Goal: Information Seeking & Learning: Learn about a topic

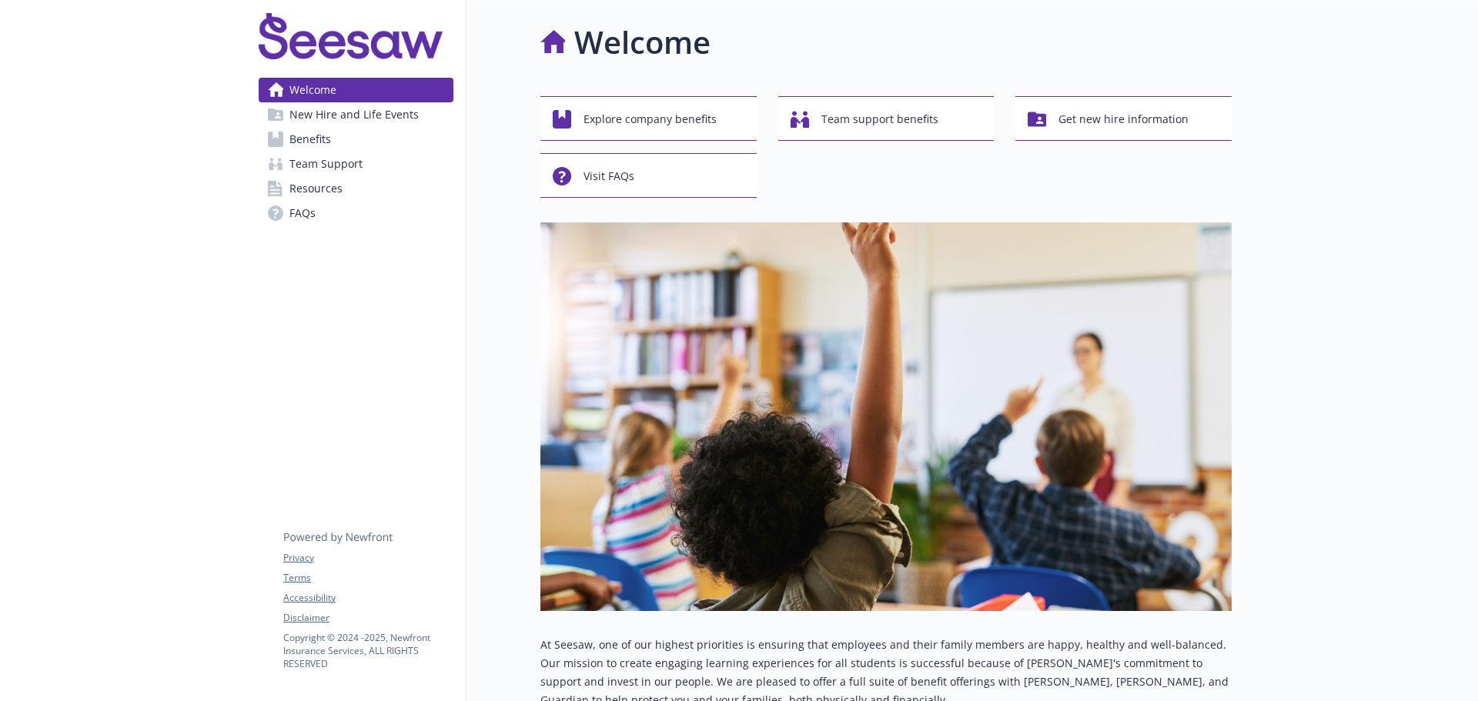
click at [303, 213] on span "FAQs" at bounding box center [303, 213] width 26 height 25
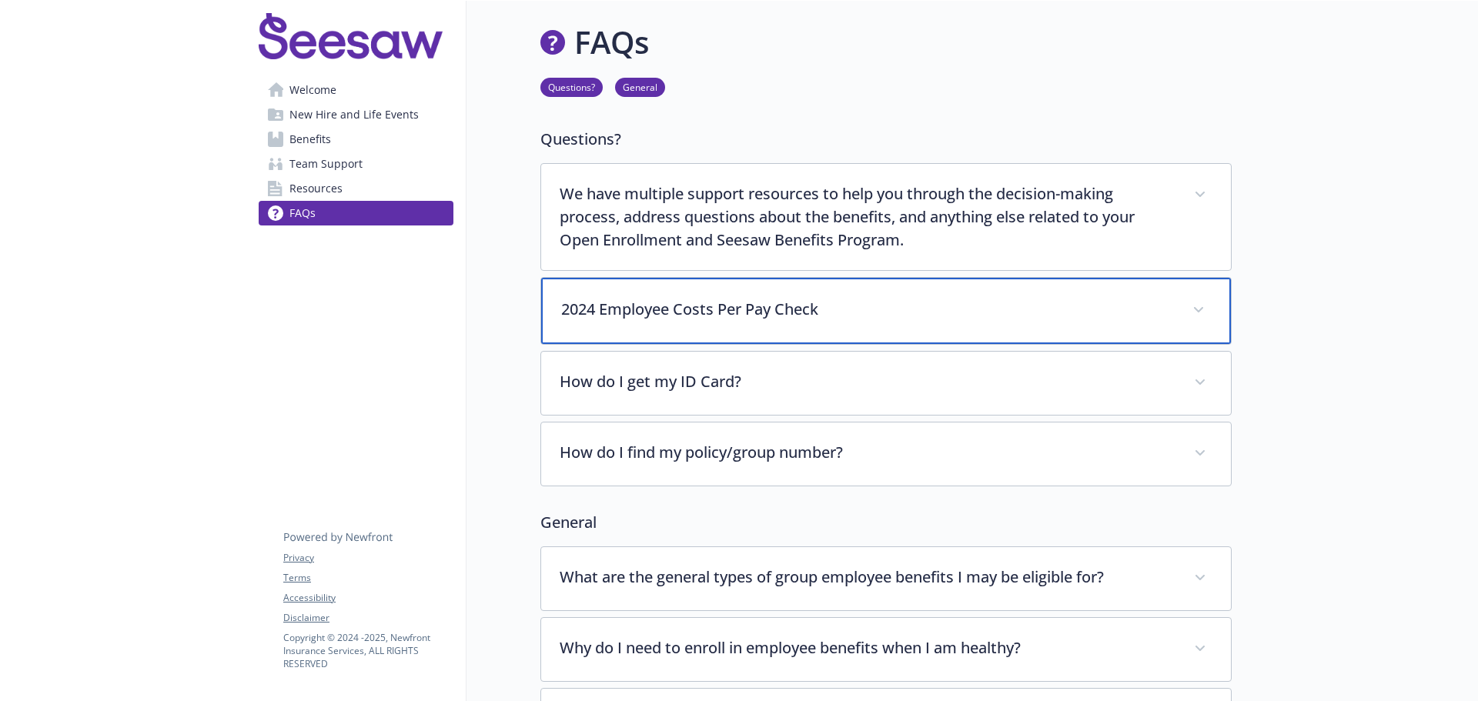
click at [1199, 309] on icon at bounding box center [1198, 310] width 9 height 6
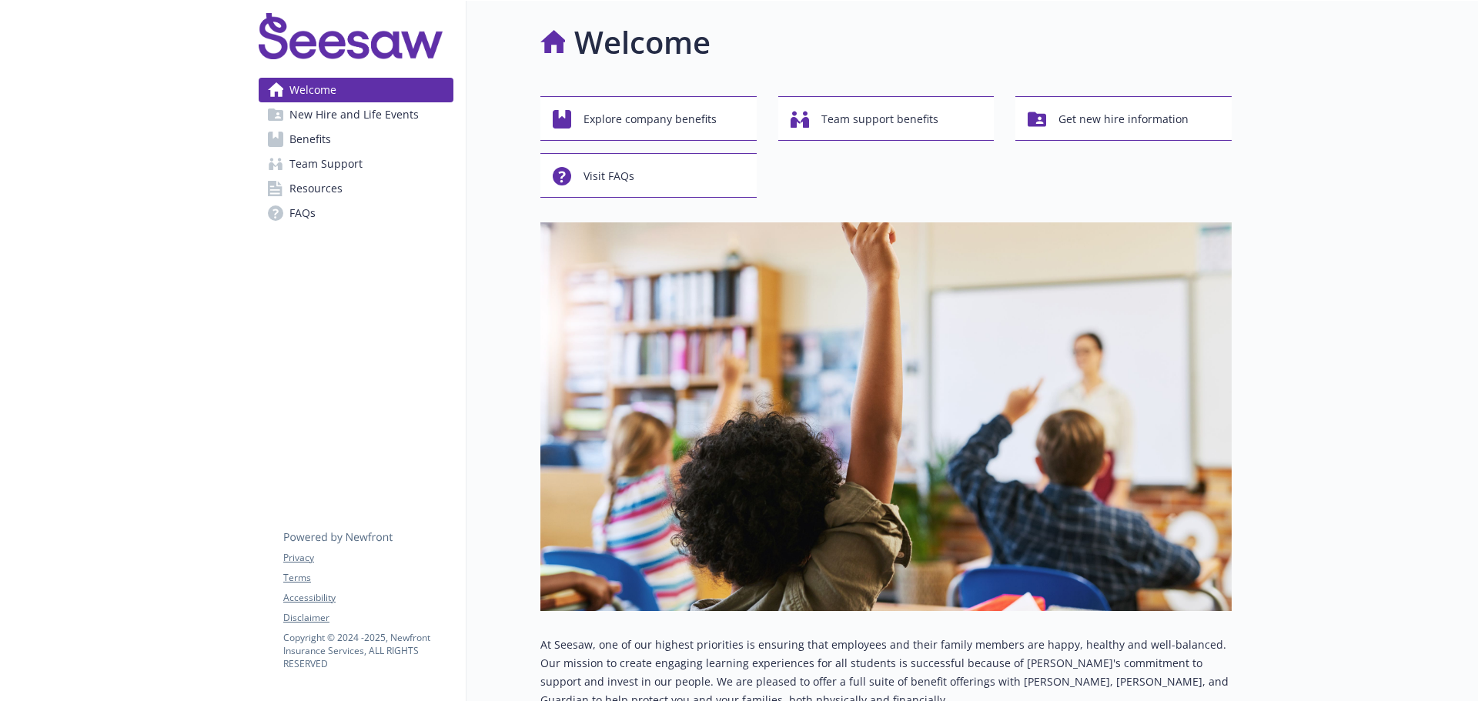
click at [303, 213] on span "FAQs" at bounding box center [303, 213] width 26 height 25
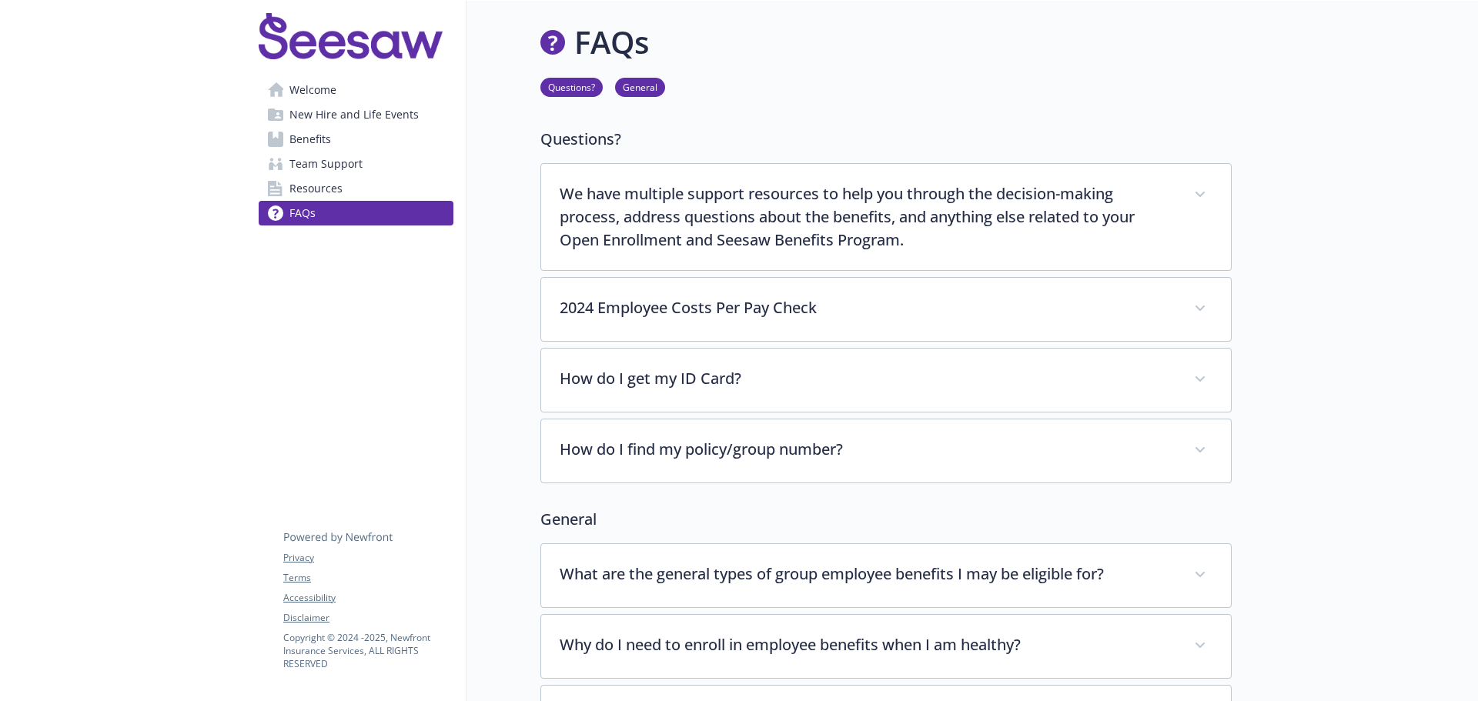
click at [303, 136] on span "Benefits" at bounding box center [311, 139] width 42 height 25
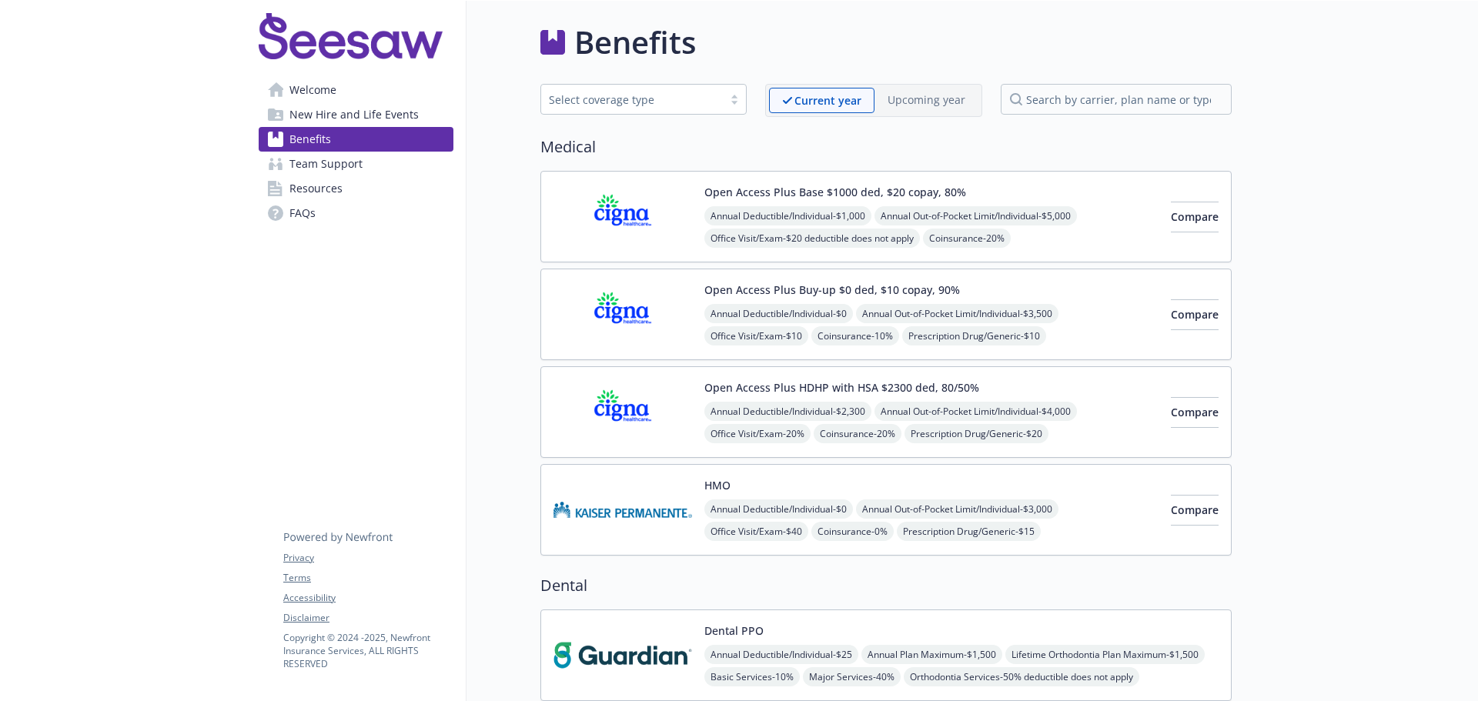
click at [310, 211] on span "FAQs" at bounding box center [303, 213] width 26 height 25
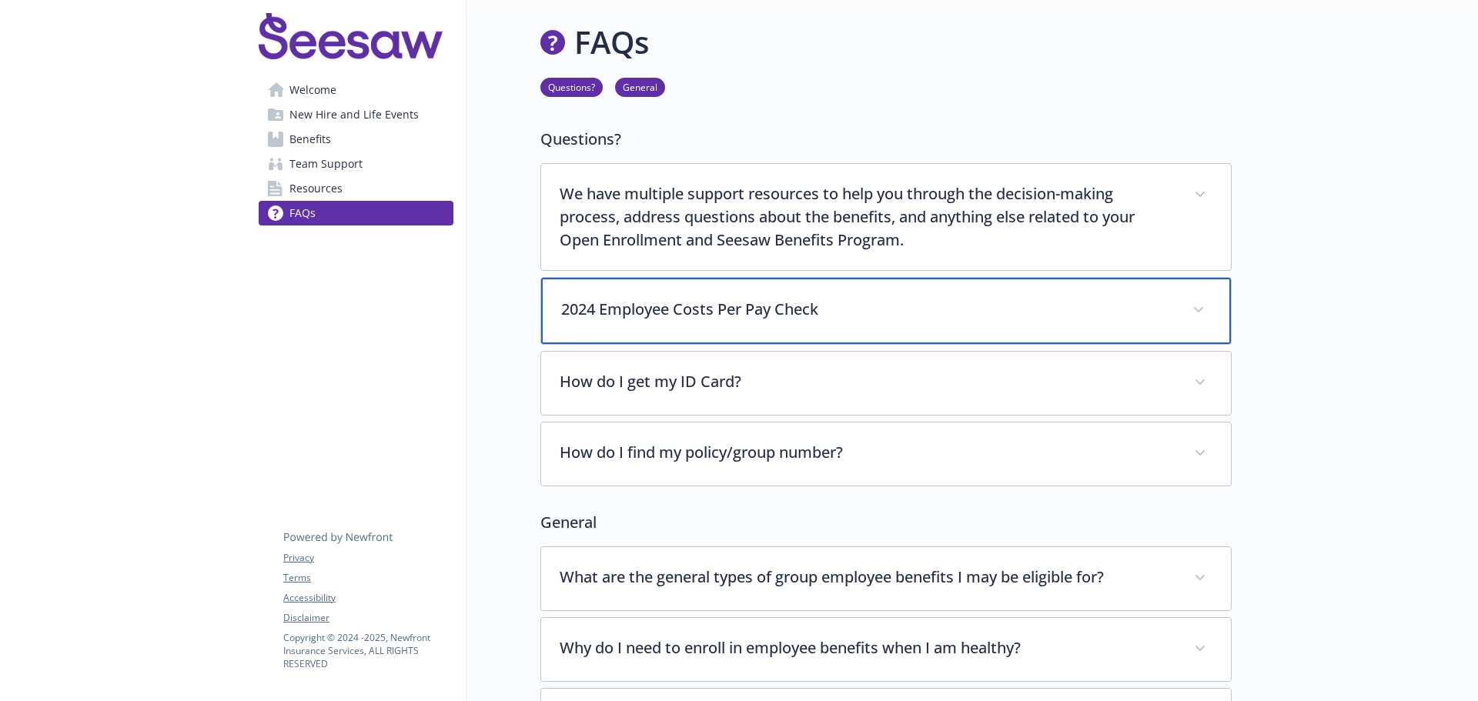
click at [1200, 310] on icon at bounding box center [1198, 309] width 9 height 5
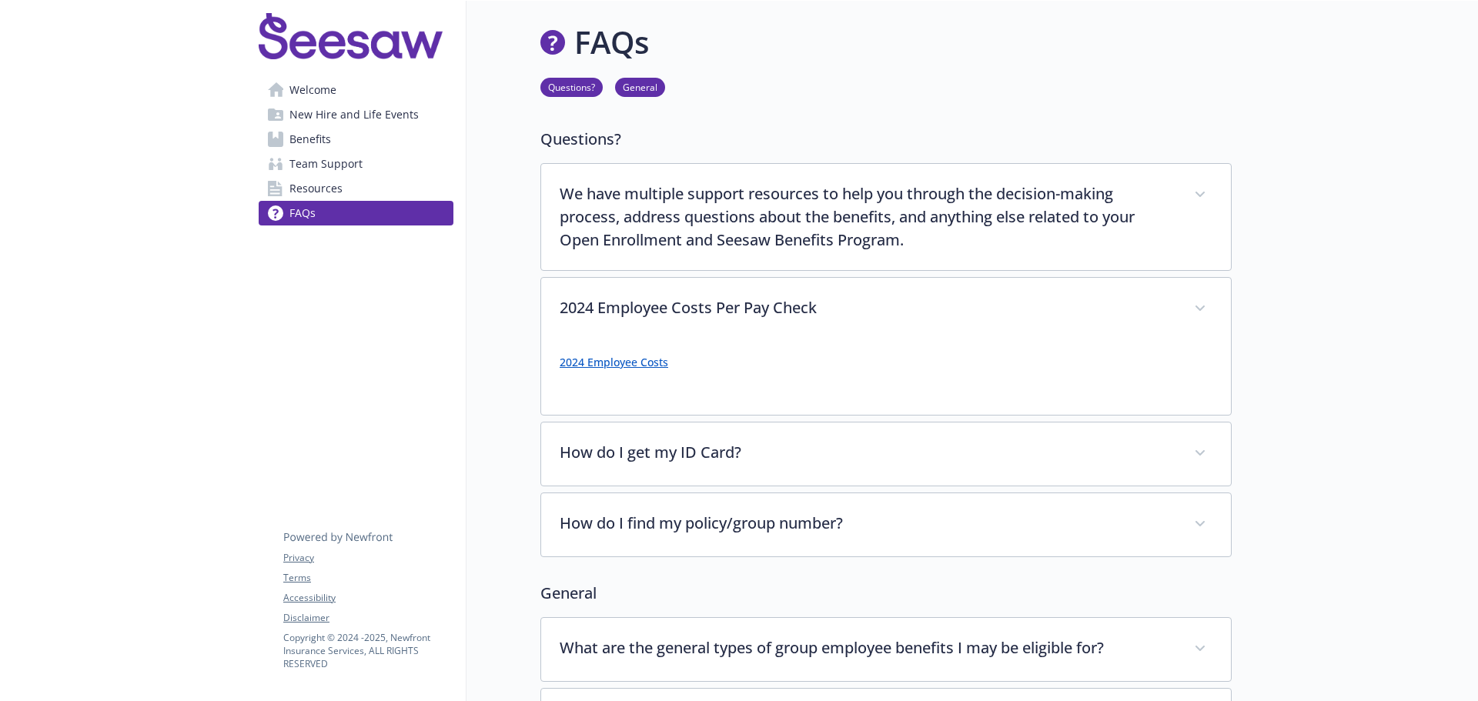
click at [300, 145] on span "Benefits" at bounding box center [311, 139] width 42 height 25
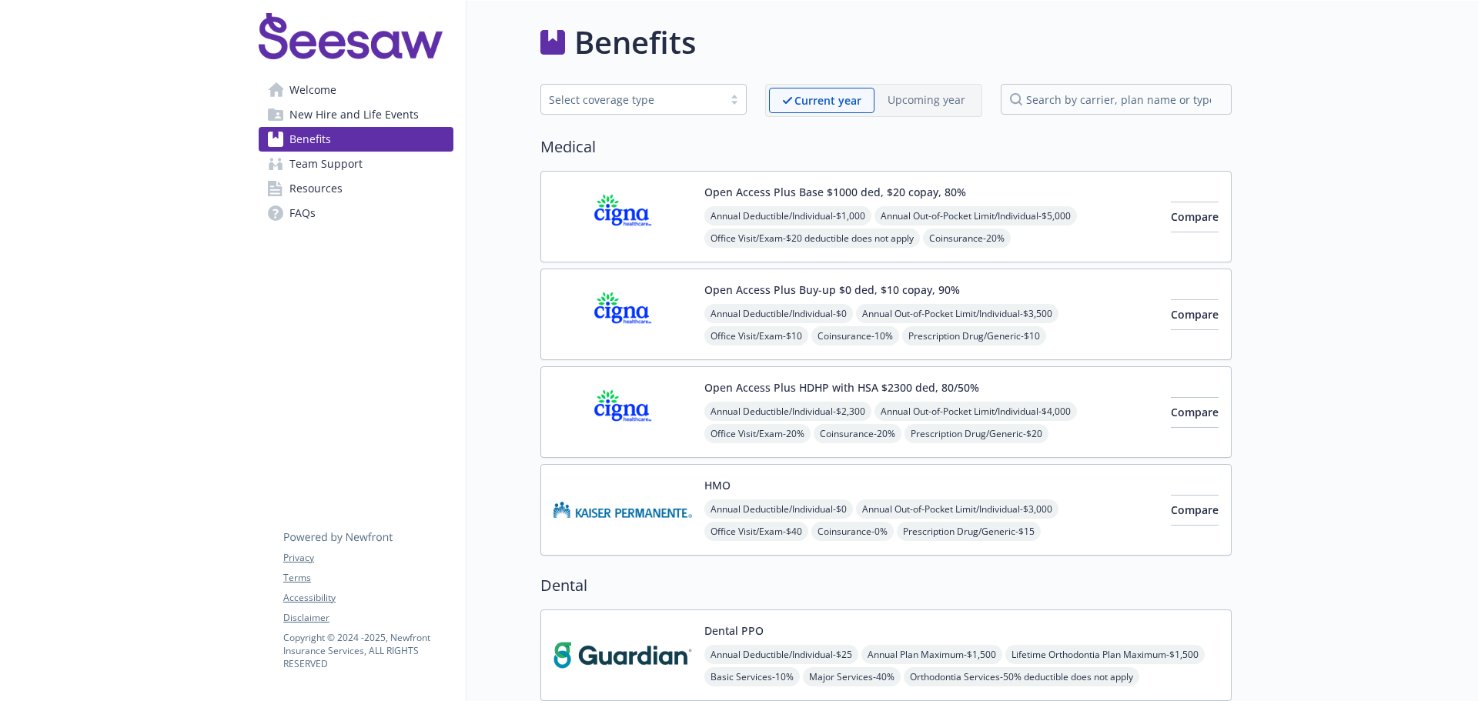
click at [784, 221] on span "Annual Deductible/Individual - $1,000" at bounding box center [788, 215] width 167 height 19
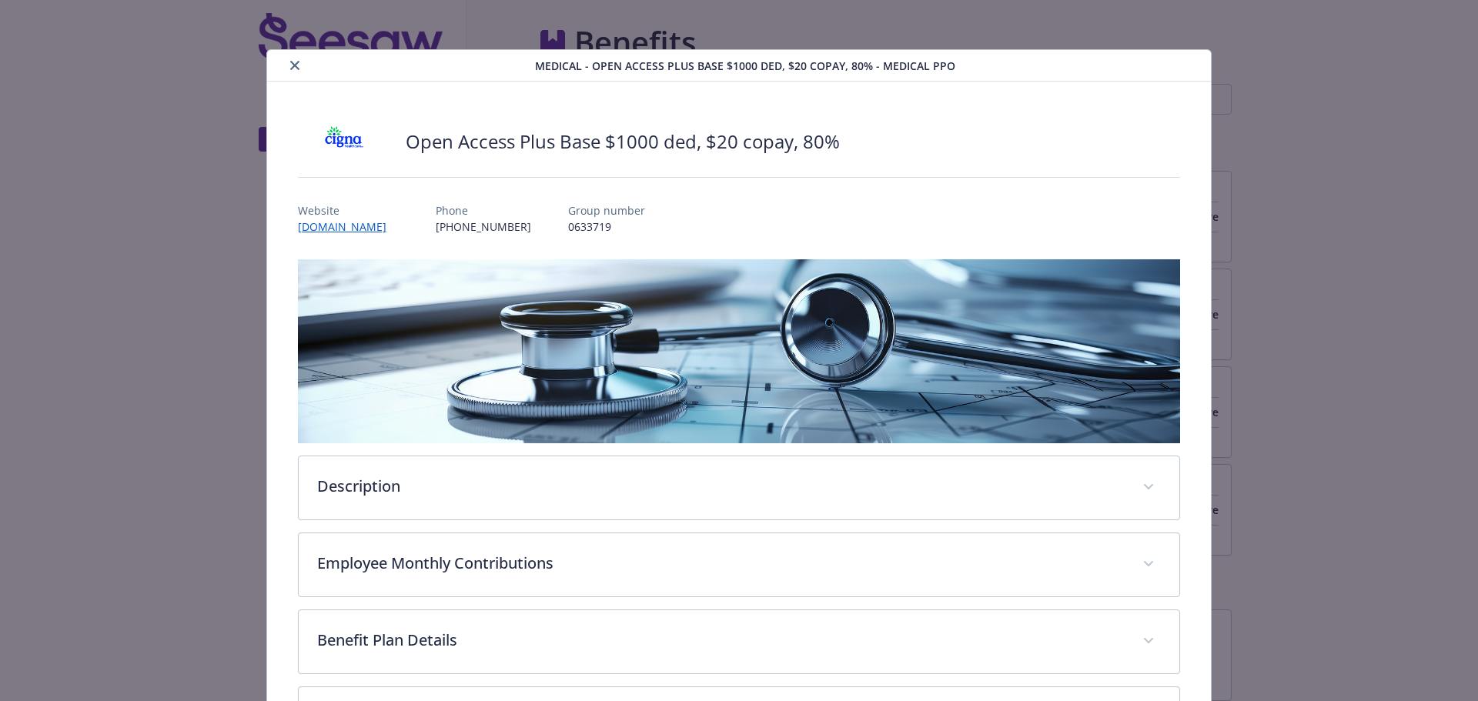
click at [290, 65] on icon "close" at bounding box center [294, 65] width 9 height 9
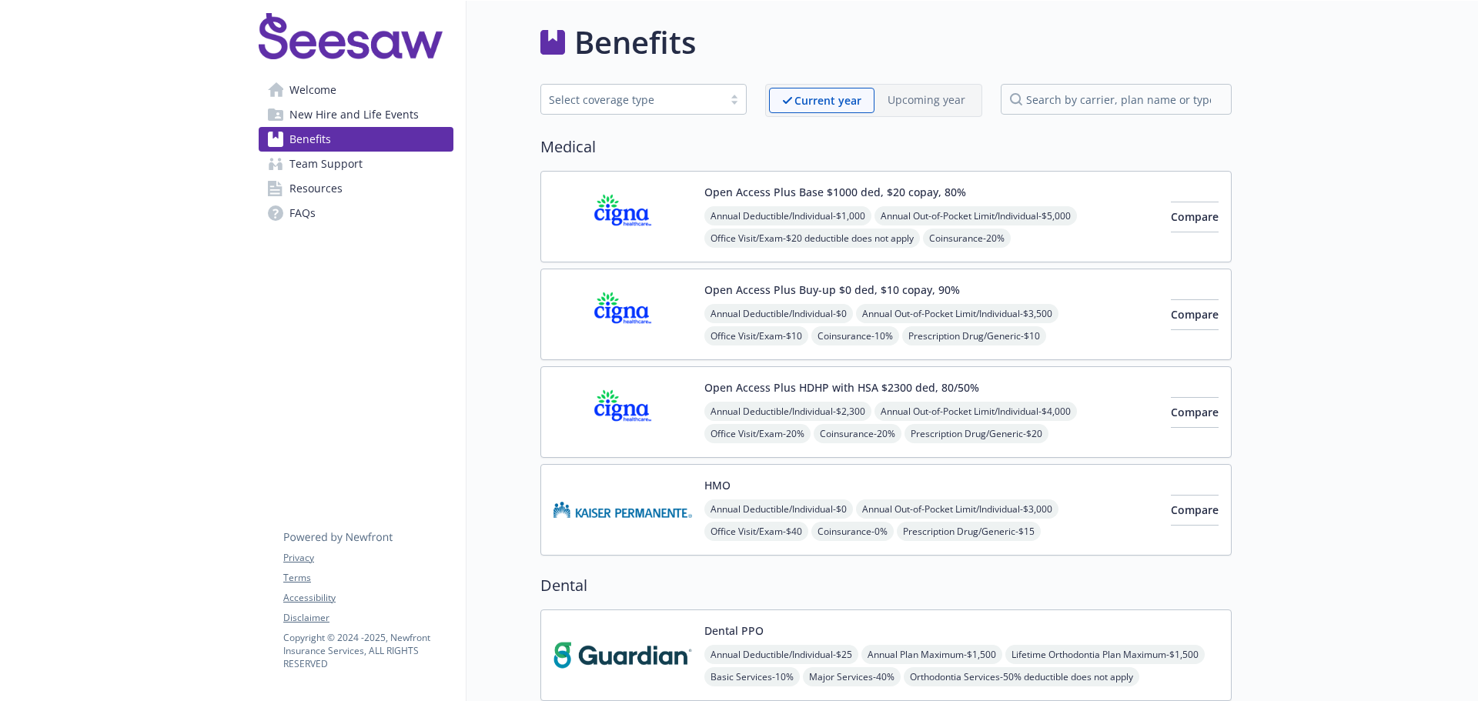
click at [302, 211] on span "FAQs" at bounding box center [303, 213] width 26 height 25
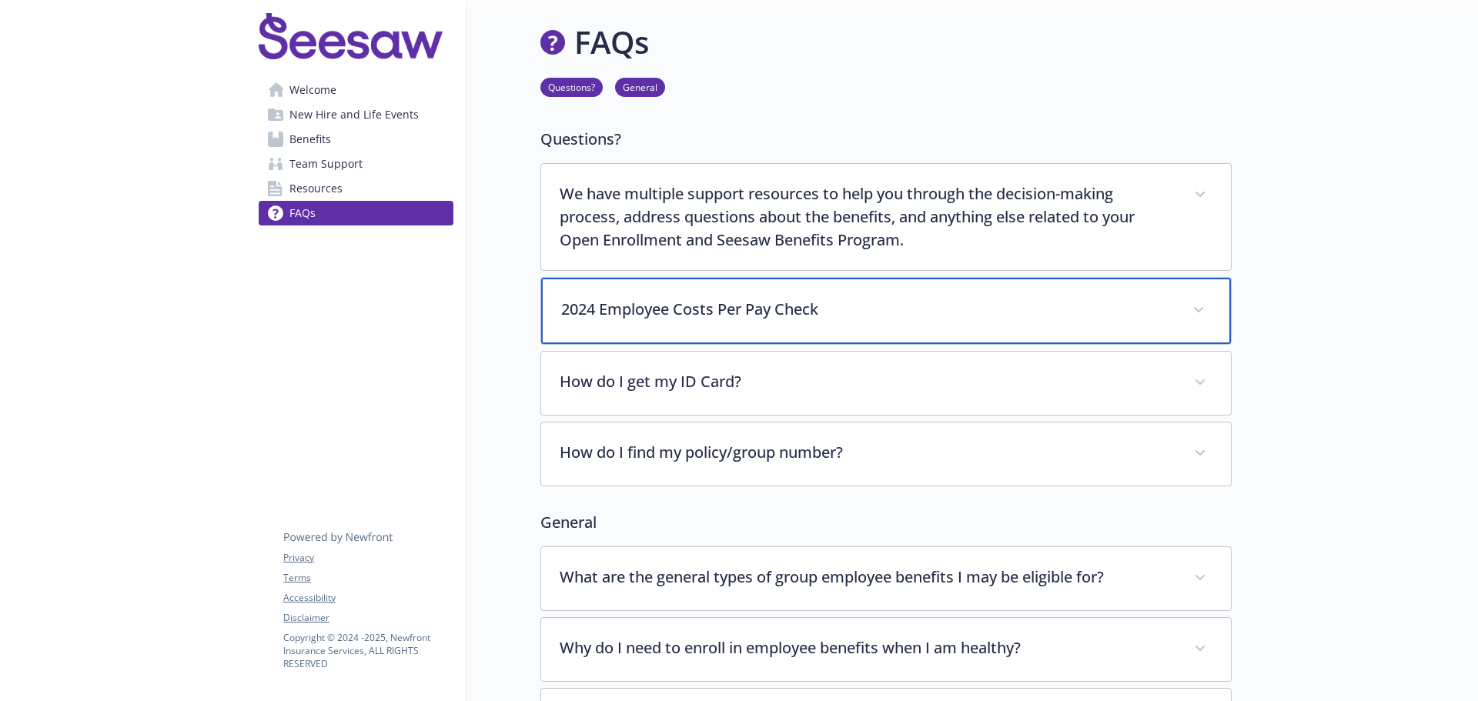
click at [1199, 304] on span at bounding box center [1199, 310] width 25 height 25
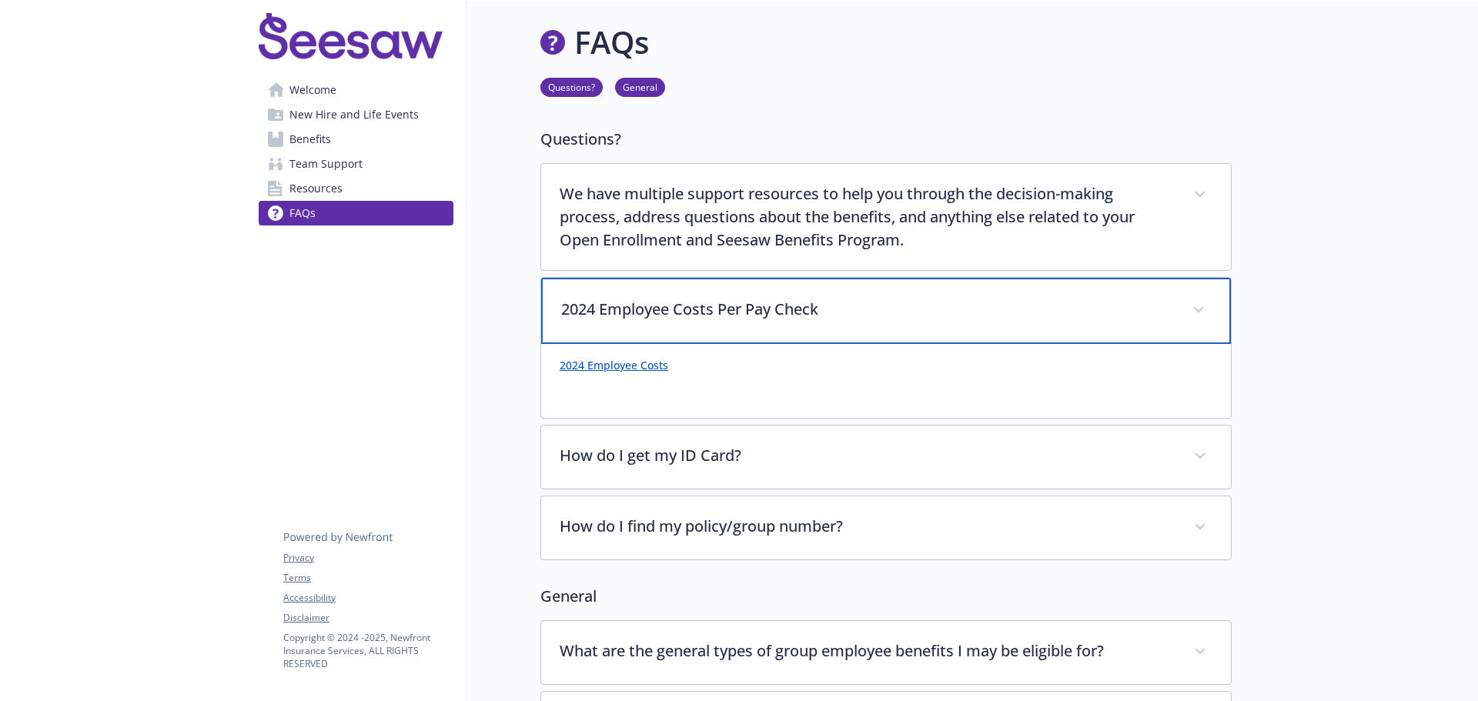
click at [1198, 305] on span at bounding box center [1199, 310] width 25 height 25
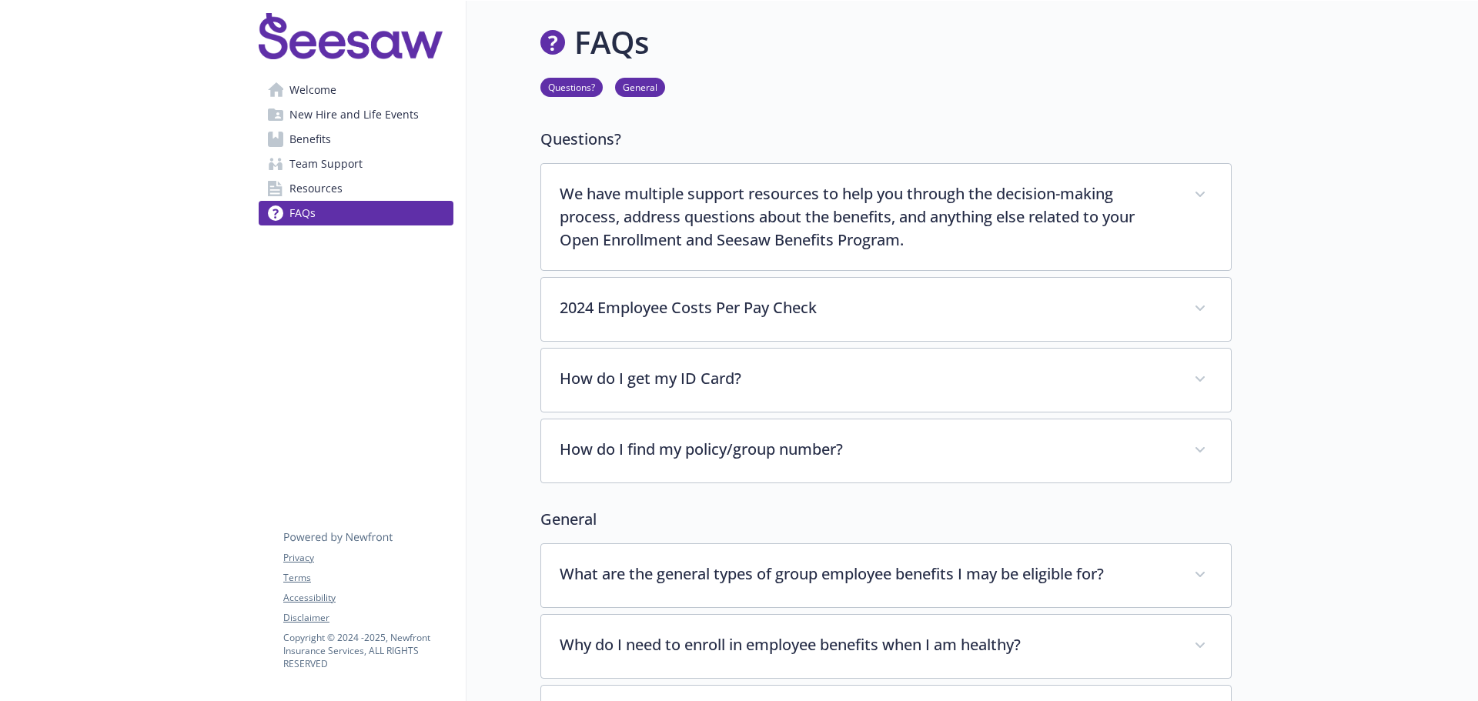
click at [320, 167] on span "Team Support" at bounding box center [326, 164] width 73 height 25
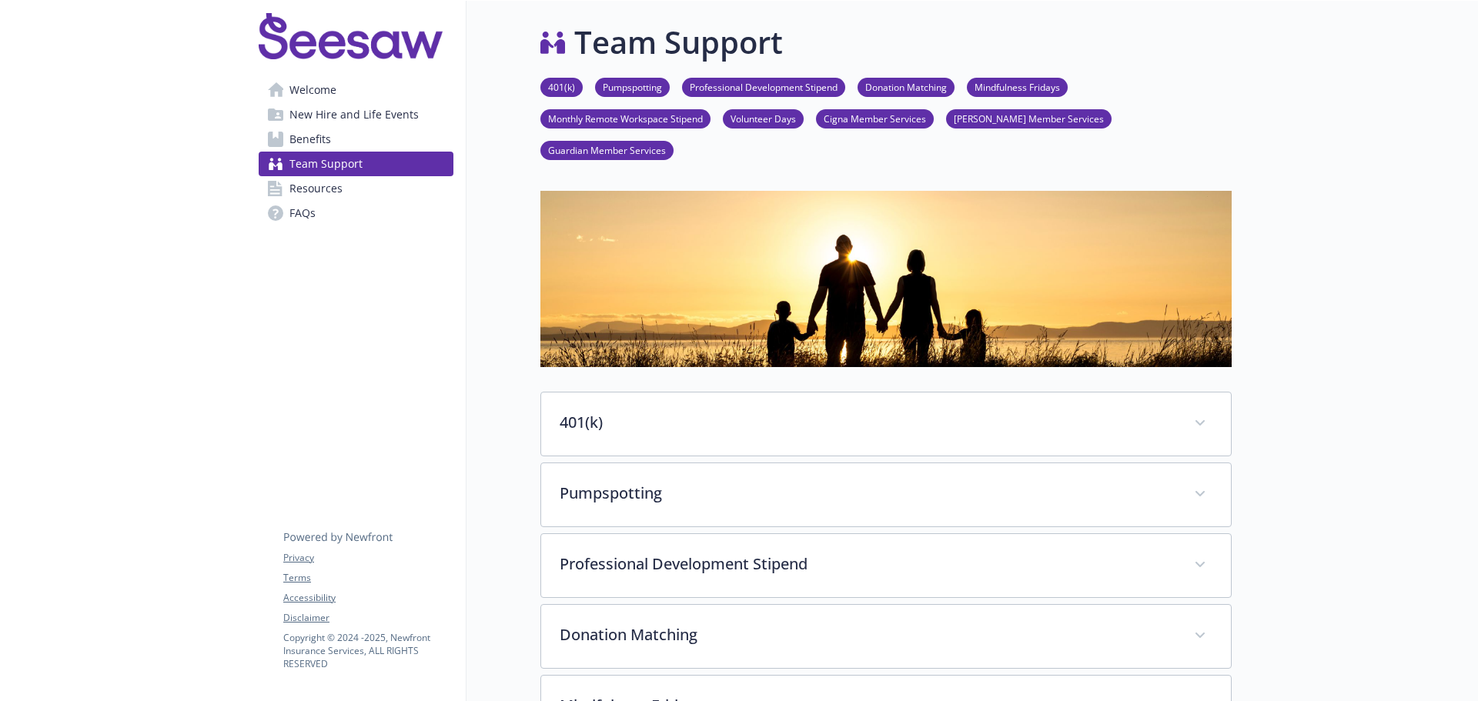
click at [341, 189] on span "Resources" at bounding box center [316, 188] width 53 height 25
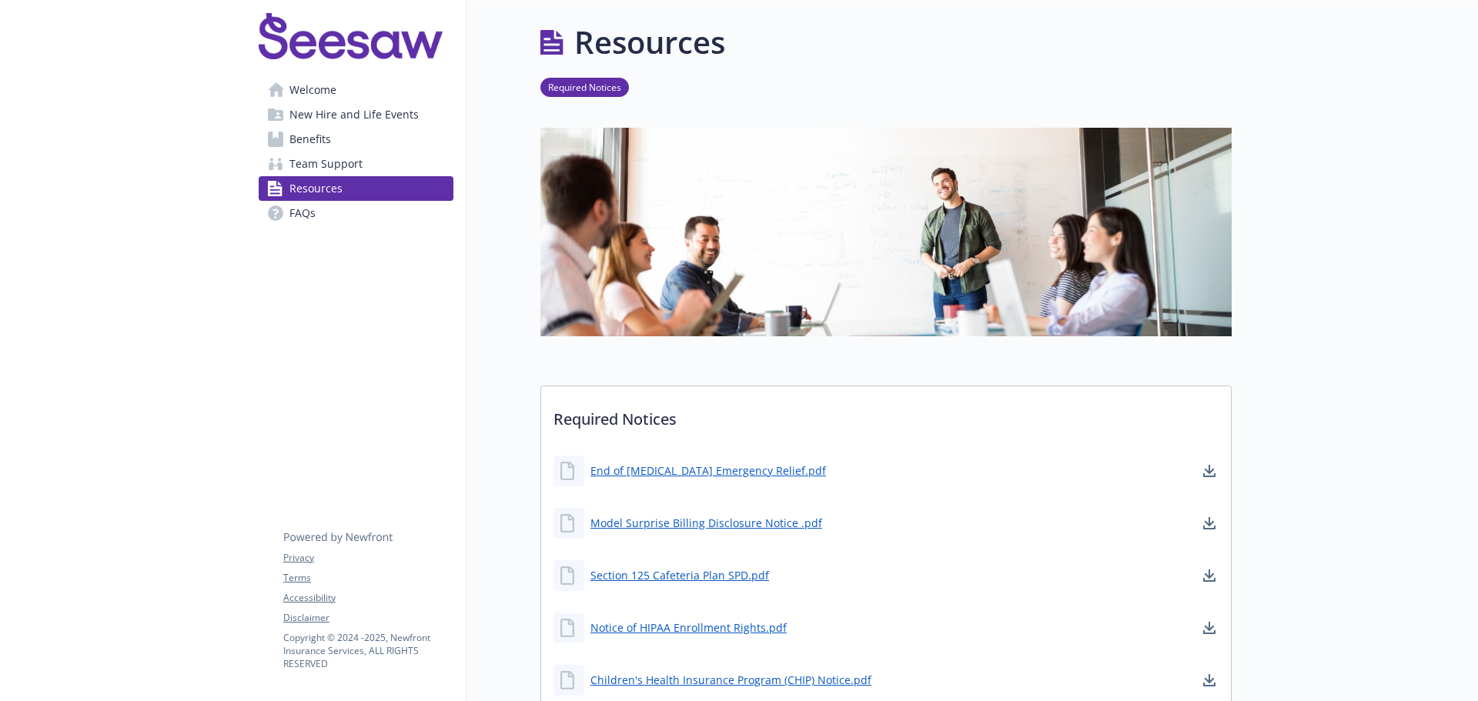
click at [299, 136] on span "Benefits" at bounding box center [311, 139] width 42 height 25
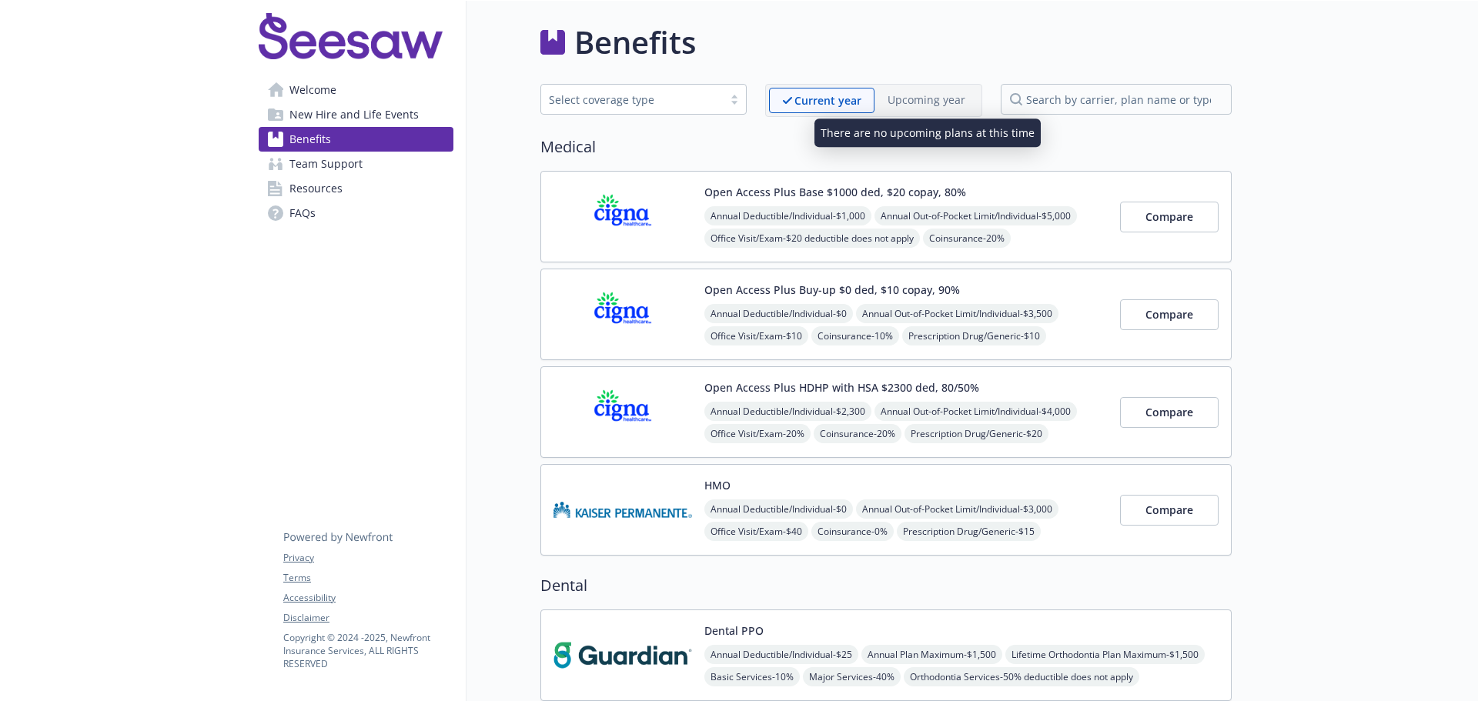
click at [904, 95] on p "Upcoming year" at bounding box center [927, 100] width 78 height 16
click at [295, 96] on span "Welcome" at bounding box center [313, 90] width 47 height 25
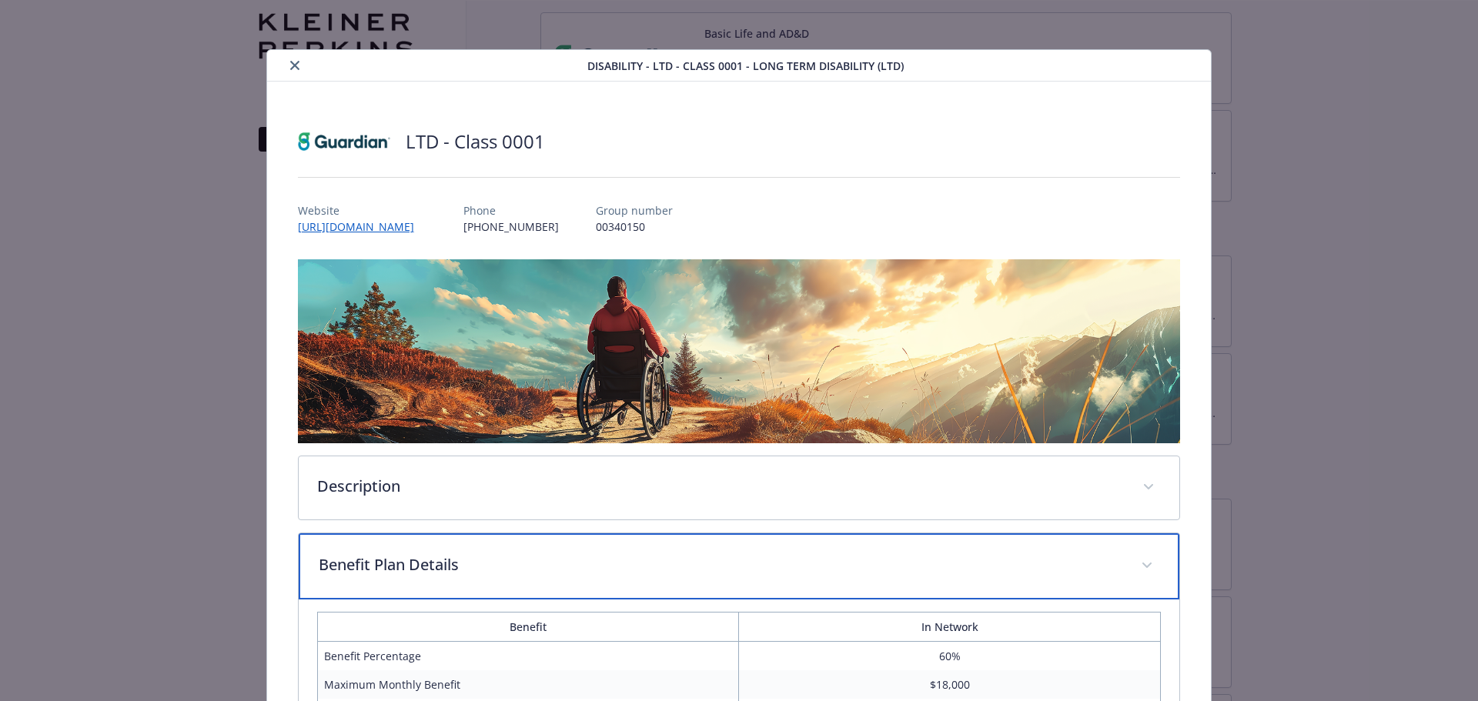
scroll to position [351, 0]
